Goal: Register for event/course

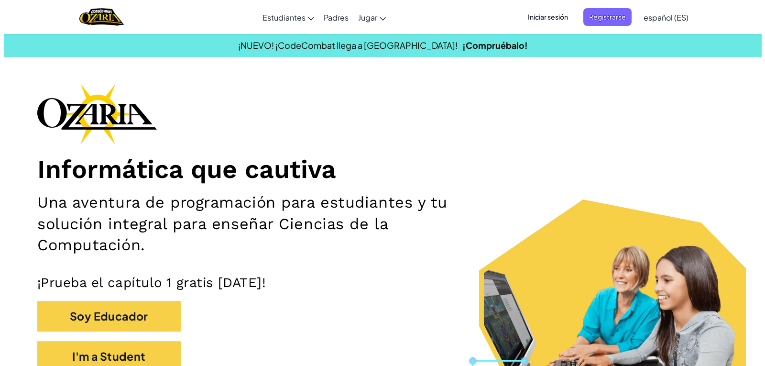
scroll to position [143, 0]
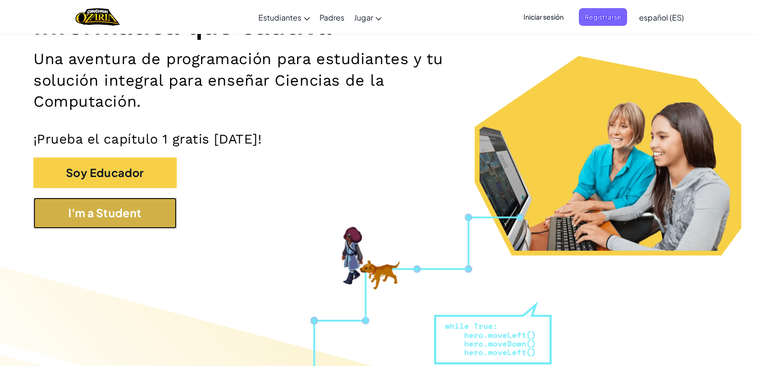
click at [50, 206] on button "I'm a Student" at bounding box center [104, 212] width 143 height 31
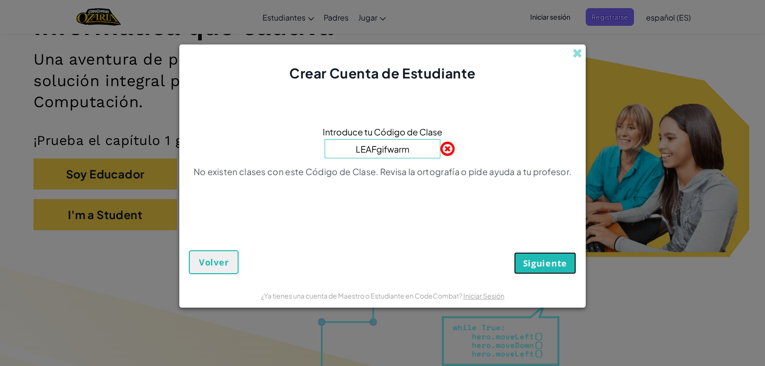
click at [523, 259] on button "Siguiente" at bounding box center [545, 263] width 62 height 22
click at [416, 145] on input "LEAFgifwarm" at bounding box center [382, 148] width 116 height 19
click at [535, 271] on button "Siguiente" at bounding box center [545, 263] width 62 height 22
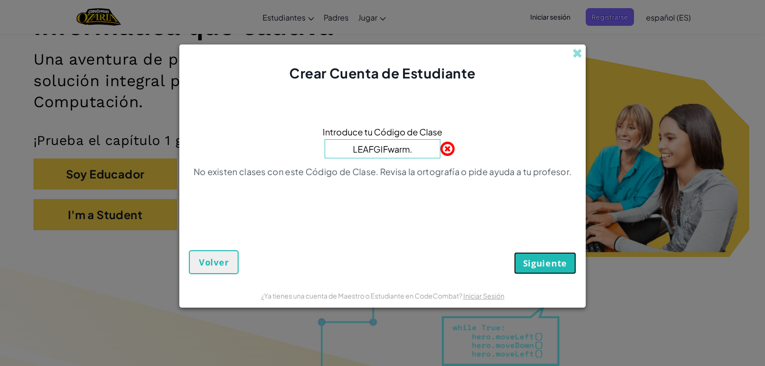
click at [535, 271] on button "Siguiente" at bounding box center [545, 263] width 62 height 22
click at [414, 152] on input "LEAFGIFwarm." at bounding box center [382, 148] width 116 height 19
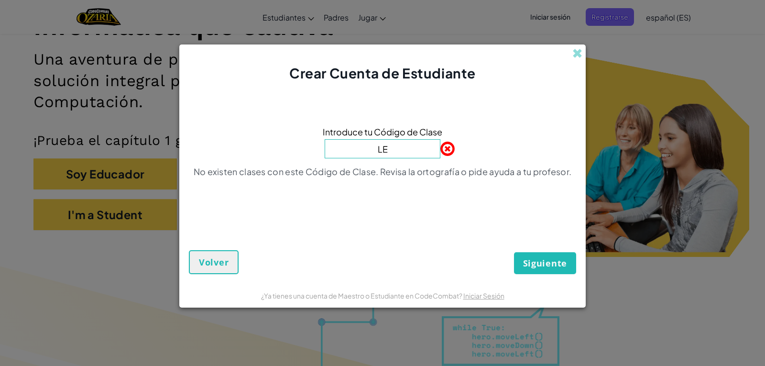
type input "L"
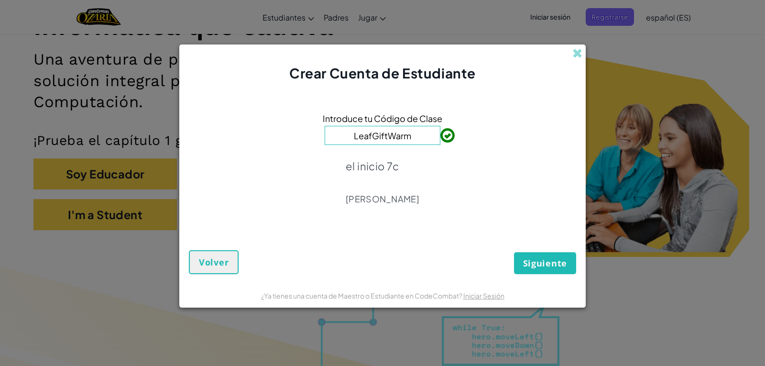
type input "LeafGiftWarm"
click at [558, 261] on span "Siguiente" at bounding box center [545, 262] width 44 height 11
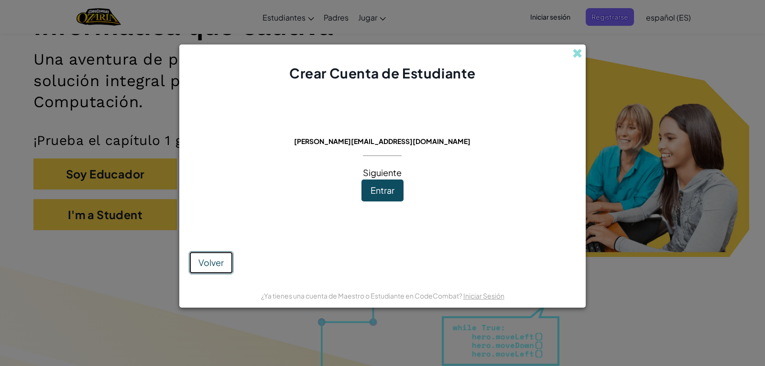
click at [209, 267] on span "Volver" at bounding box center [210, 262] width 25 height 11
click at [372, 190] on span "Entrar" at bounding box center [382, 189] width 24 height 11
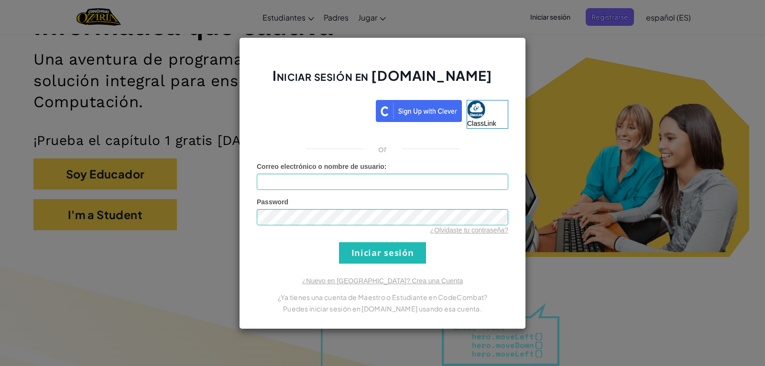
click at [757, 64] on div "Iniciar sesión en [DOMAIN_NAME] ClassLink or Error desconocido. Correo electrón…" at bounding box center [382, 183] width 765 height 366
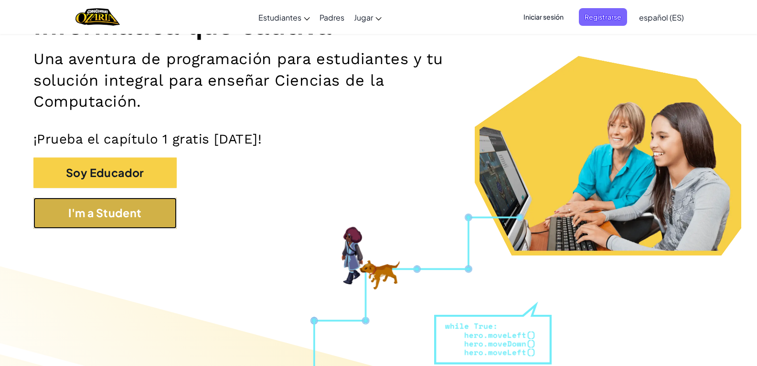
click at [148, 215] on button "I'm a Student" at bounding box center [104, 212] width 143 height 31
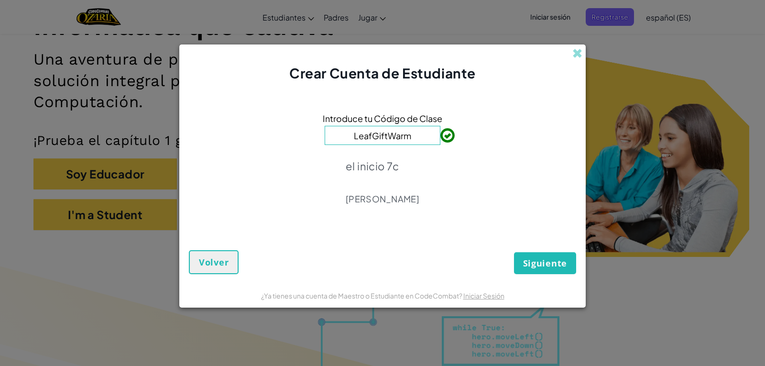
type input "LeafGiftWarm"
click at [566, 259] on span "Siguiente" at bounding box center [545, 262] width 44 height 11
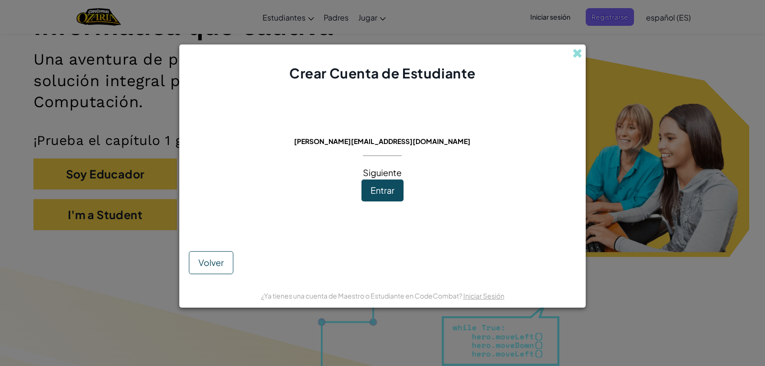
click at [391, 199] on button "Entrar" at bounding box center [382, 190] width 42 height 22
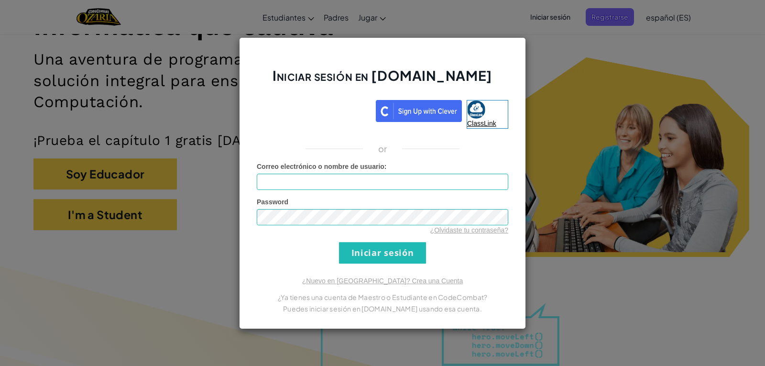
click at [467, 106] on link "ClassLink" at bounding box center [487, 114] width 42 height 29
click at [387, 41] on div "Iniciar sesión en [DOMAIN_NAME] ClassLink or Error desconocido. Correo electrón…" at bounding box center [382, 182] width 287 height 291
click at [632, 60] on div "Iniciar sesión en [DOMAIN_NAME] ClassLink or Error desconocido. Correo electrón…" at bounding box center [382, 183] width 765 height 366
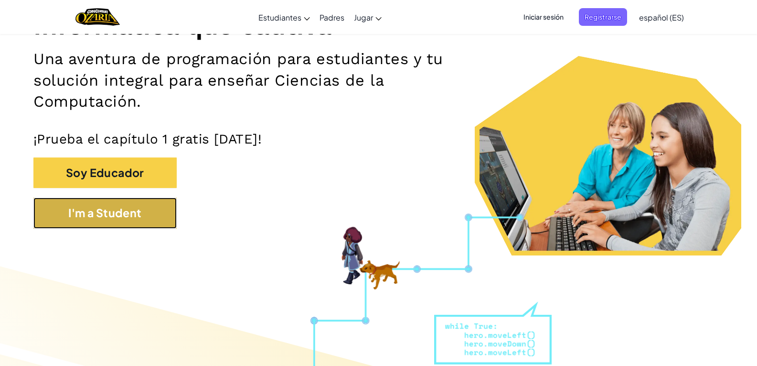
click at [45, 216] on button "I'm a Student" at bounding box center [104, 212] width 143 height 31
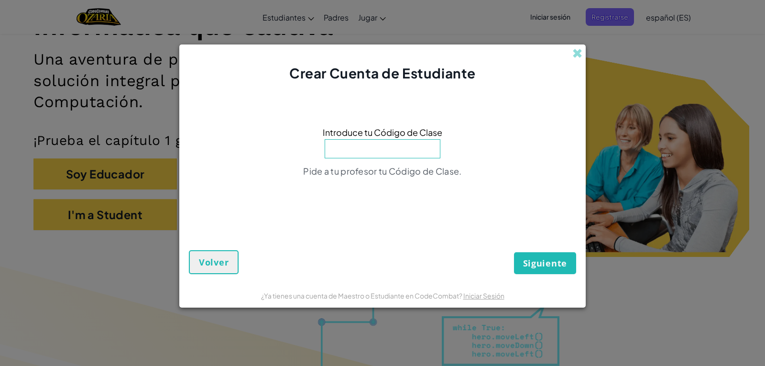
click at [380, 140] on input at bounding box center [382, 148] width 116 height 19
type input "LeafGiftWarm"
click at [514, 252] on button "Siguiente" at bounding box center [545, 263] width 62 height 22
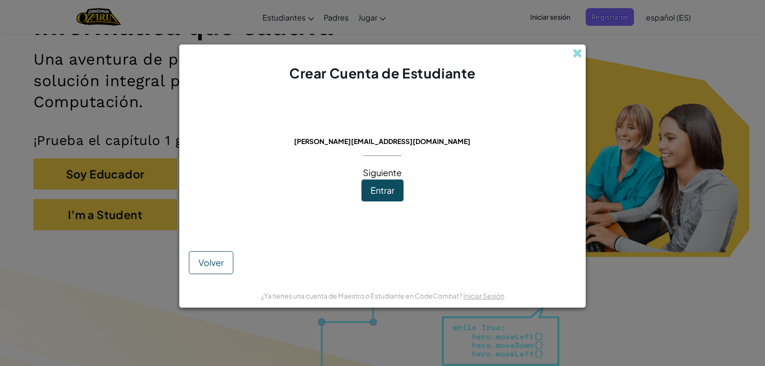
click at [388, 186] on span "Entrar" at bounding box center [382, 189] width 24 height 11
